Goal: Obtain resource: Download file/media

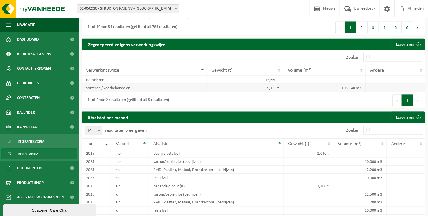
scroll to position [321, 0]
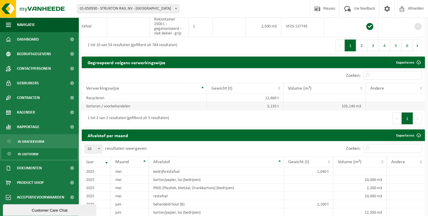
click at [173, 109] on td "Sorteren / voorbehandelen" at bounding box center [144, 106] width 125 height 8
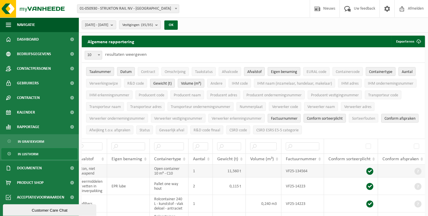
scroll to position [29, 0]
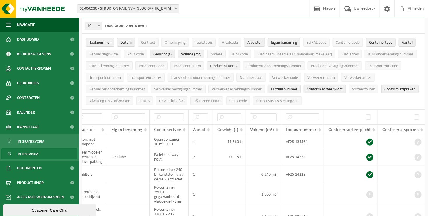
click at [229, 65] on span "Producent adres" at bounding box center [223, 66] width 27 height 4
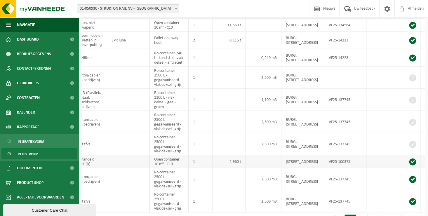
scroll to position [175, 0]
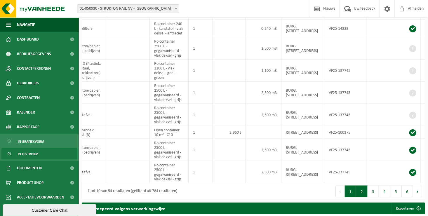
click at [315, 197] on button "2" at bounding box center [361, 192] width 11 height 12
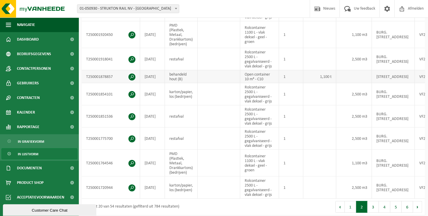
scroll to position [34, 0]
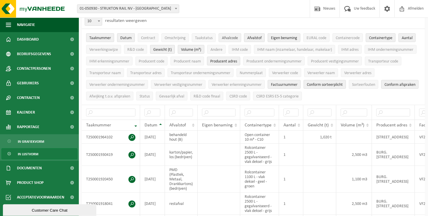
click at [227, 38] on span "Afvalcode" at bounding box center [230, 38] width 16 height 4
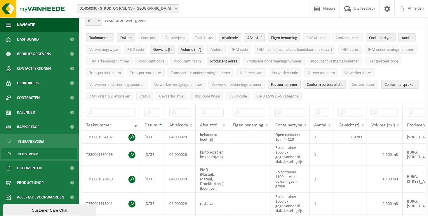
click at [230, 39] on span "Afvalcode" at bounding box center [230, 38] width 16 height 4
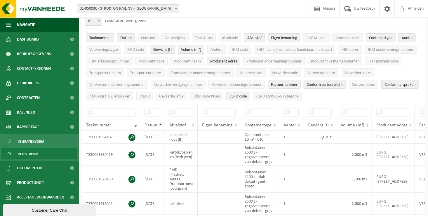
click at [247, 97] on span "CSRD code" at bounding box center [238, 96] width 18 height 4
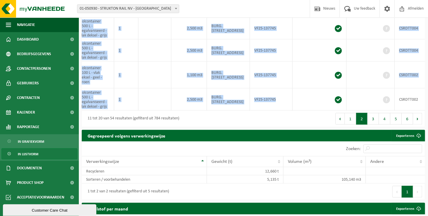
scroll to position [208, 0]
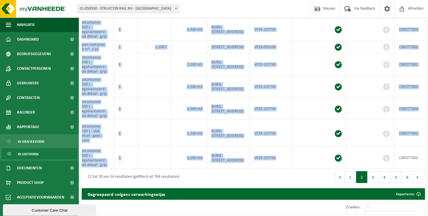
drag, startPoint x: 384, startPoint y: 107, endPoint x: 433, endPoint y: 110, distance: 49.1
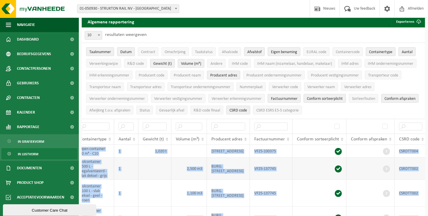
scroll to position [0, 0]
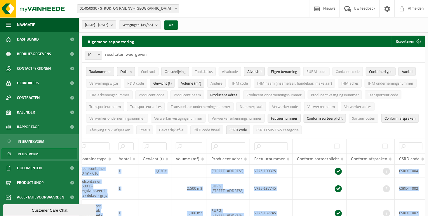
click at [145, 72] on span "Contract" at bounding box center [148, 72] width 14 height 4
click at [149, 70] on span "Contract" at bounding box center [148, 72] width 14 height 4
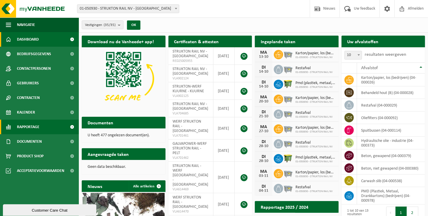
click at [28, 128] on span "Rapportage" at bounding box center [28, 127] width 22 height 15
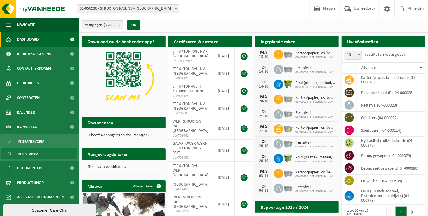
click at [28, 153] on span "In lijstvorm" at bounding box center [28, 154] width 20 height 11
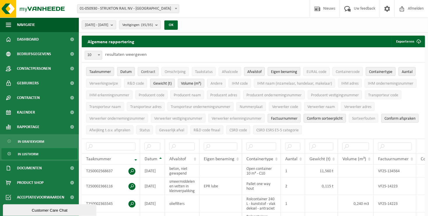
click at [141, 74] on span "Contract" at bounding box center [148, 72] width 14 height 4
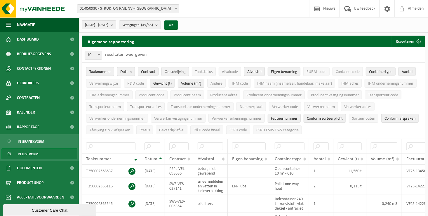
click at [172, 71] on span "Omschrijving" at bounding box center [175, 72] width 21 height 4
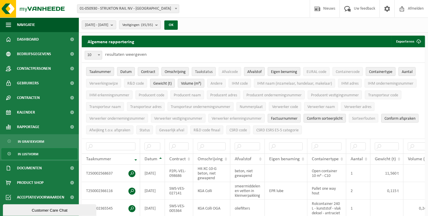
click at [196, 71] on span "Taakstatus" at bounding box center [204, 72] width 18 height 4
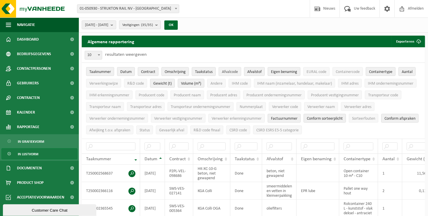
click at [229, 72] on span "Afvalcode" at bounding box center [230, 72] width 16 height 4
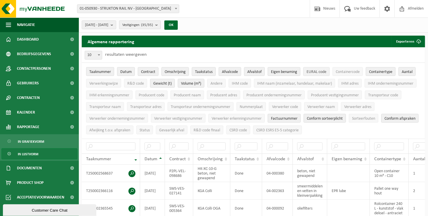
click at [316, 71] on span "EURAL code" at bounding box center [317, 72] width 20 height 4
drag, startPoint x: 342, startPoint y: 71, endPoint x: 387, endPoint y: 71, distance: 45.0
click at [344, 71] on span "Containercode" at bounding box center [348, 72] width 24 height 4
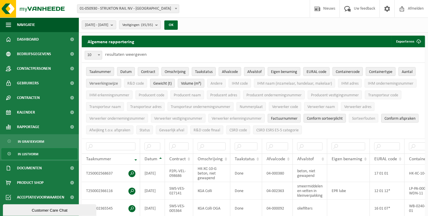
click at [110, 82] on span "Verwerkingswijze" at bounding box center [103, 83] width 29 height 4
drag, startPoint x: 136, startPoint y: 82, endPoint x: 161, endPoint y: 82, distance: 25.4
click at [136, 82] on span "R&D code" at bounding box center [135, 83] width 17 height 4
drag, startPoint x: 213, startPoint y: 84, endPoint x: 234, endPoint y: 84, distance: 21.3
click at [214, 84] on span "Andere" at bounding box center [216, 83] width 12 height 4
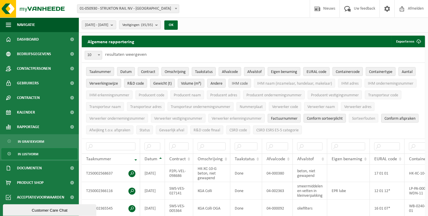
drag, startPoint x: 237, startPoint y: 84, endPoint x: 244, endPoint y: 84, distance: 7.0
click at [239, 84] on span "IHM code" at bounding box center [240, 83] width 16 height 4
drag, startPoint x: 297, startPoint y: 83, endPoint x: 328, endPoint y: 86, distance: 30.7
click at [297, 83] on span "IHM naam (inzamelaar, handelaar, makelaar)" at bounding box center [294, 83] width 75 height 4
drag, startPoint x: 351, startPoint y: 84, endPoint x: 368, endPoint y: 84, distance: 17.2
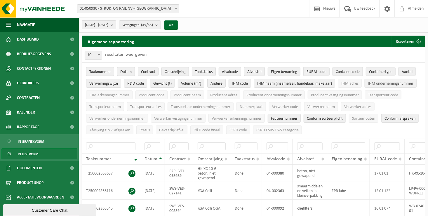
click at [354, 84] on span "IHM adres" at bounding box center [349, 83] width 17 height 4
click at [383, 84] on span "IHM ondernemingsnummer" at bounding box center [391, 83] width 46 height 4
click at [124, 94] on span "IHM erkenningsnummer" at bounding box center [109, 95] width 40 height 4
click at [158, 95] on span "Producent code" at bounding box center [152, 95] width 26 height 4
click at [193, 95] on span "Producent naam" at bounding box center [187, 95] width 27 height 4
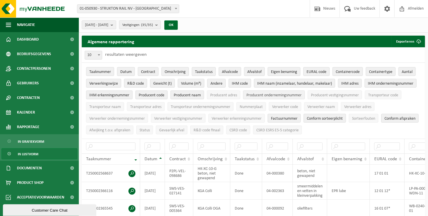
drag, startPoint x: 227, startPoint y: 95, endPoint x: 260, endPoint y: 95, distance: 33.3
click at [229, 95] on span "Producent adres" at bounding box center [223, 95] width 27 height 4
click at [281, 94] on span "Producent ondernemingsnummer" at bounding box center [273, 95] width 55 height 4
click at [327, 95] on span "Producent vestigingsnummer" at bounding box center [335, 95] width 48 height 4
click at [381, 95] on span "Transporteur code" at bounding box center [383, 95] width 30 height 4
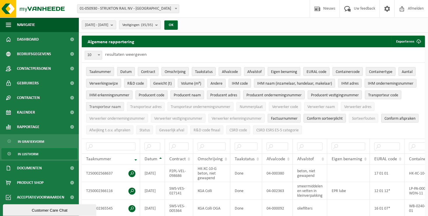
drag, startPoint x: 117, startPoint y: 105, endPoint x: 123, endPoint y: 105, distance: 5.8
click at [117, 105] on span "Transporteur naam" at bounding box center [105, 107] width 32 height 4
drag, startPoint x: 142, startPoint y: 105, endPoint x: 166, endPoint y: 105, distance: 23.9
click at [143, 105] on span "Transporteur adres" at bounding box center [145, 107] width 31 height 4
drag, startPoint x: 186, startPoint y: 105, endPoint x: 223, endPoint y: 105, distance: 37.1
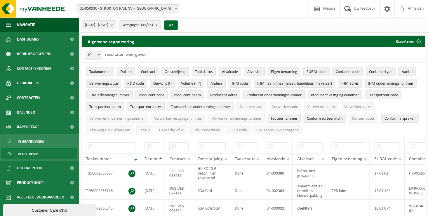
click at [187, 105] on span "Transporteur ondernemingsnummer" at bounding box center [201, 107] width 60 height 4
drag, startPoint x: 248, startPoint y: 105, endPoint x: 272, endPoint y: 105, distance: 24.2
click at [250, 105] on span "Nummerplaat" at bounding box center [251, 107] width 23 height 4
drag, startPoint x: 280, startPoint y: 105, endPoint x: 311, endPoint y: 105, distance: 30.4
click at [284, 105] on span "Verwerker code" at bounding box center [285, 107] width 26 height 4
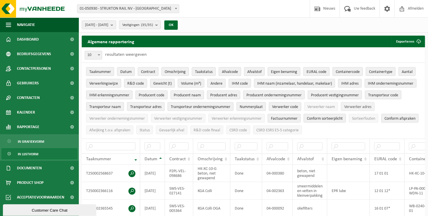
drag, startPoint x: 325, startPoint y: 106, endPoint x: 345, endPoint y: 107, distance: 20.2
click at [327, 106] on span "Verwerker naam" at bounding box center [320, 107] width 27 height 4
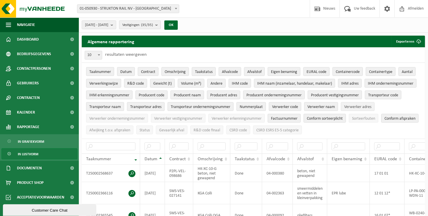
click at [354, 107] on span "Verwerker adres" at bounding box center [357, 107] width 27 height 4
drag, startPoint x: 115, startPoint y: 118, endPoint x: 135, endPoint y: 118, distance: 20.1
click at [117, 118] on span "Verwerker ondernemingsnummer" at bounding box center [116, 118] width 55 height 4
click at [170, 117] on span "Verwerker vestigingsnummer" at bounding box center [178, 118] width 48 height 4
drag, startPoint x: 223, startPoint y: 118, endPoint x: 235, endPoint y: 118, distance: 12.3
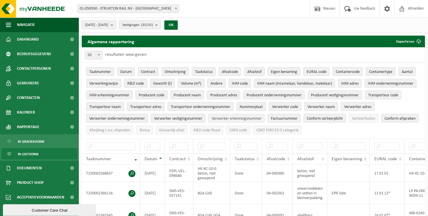
click at [224, 118] on span "Verwerker erkenningsnummer" at bounding box center [237, 118] width 50 height 4
click at [363, 118] on span "Sorteerfouten" at bounding box center [363, 118] width 23 height 4
drag, startPoint x: 143, startPoint y: 128, endPoint x: 163, endPoint y: 129, distance: 20.5
click at [130, 128] on span "Afwijking t.o.v. afspraken" at bounding box center [109, 130] width 41 height 4
click at [150, 128] on span "Status" at bounding box center [145, 130] width 10 height 4
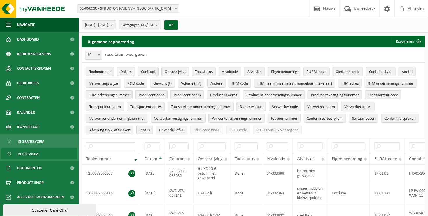
drag, startPoint x: 207, startPoint y: 127, endPoint x: 228, endPoint y: 128, distance: 21.0
click at [184, 128] on span "Gevaarlijk afval" at bounding box center [171, 130] width 25 height 4
drag, startPoint x: 239, startPoint y: 128, endPoint x: 262, endPoint y: 128, distance: 23.7
click at [220, 128] on span "R&D code finaal" at bounding box center [207, 130] width 27 height 4
drag, startPoint x: 272, startPoint y: 129, endPoint x: 283, endPoint y: 130, distance: 10.8
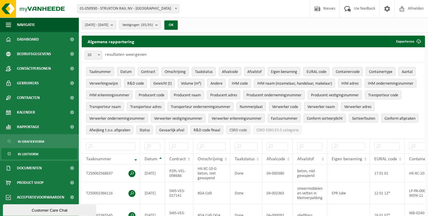
click at [247, 130] on span "CSRD code" at bounding box center [238, 130] width 18 height 4
click at [299, 130] on span "CSRD ESRS E5-5 categorie" at bounding box center [277, 130] width 42 height 4
click at [410, 41] on button "Exporteren" at bounding box center [407, 42] width 33 height 12
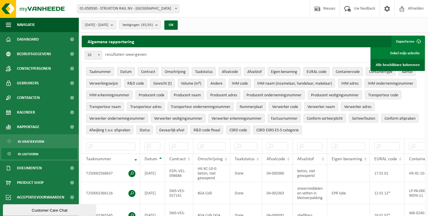
click at [402, 63] on link "Alle beschikbare kolommen" at bounding box center [397, 65] width 53 height 12
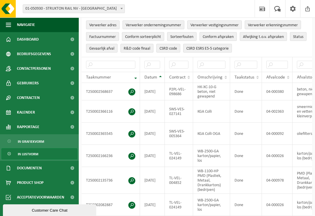
scroll to position [146, 0]
